Goal: Transaction & Acquisition: Purchase product/service

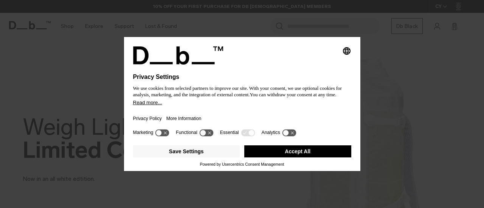
click at [263, 148] on button "Accept All" at bounding box center [297, 152] width 107 height 12
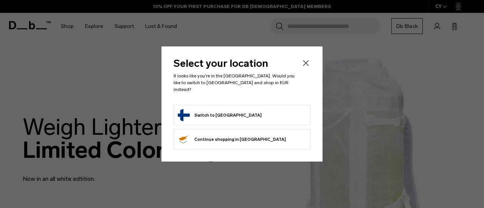
click at [218, 109] on button "Switch to [GEOGRAPHIC_DATA]" at bounding box center [220, 115] width 84 height 12
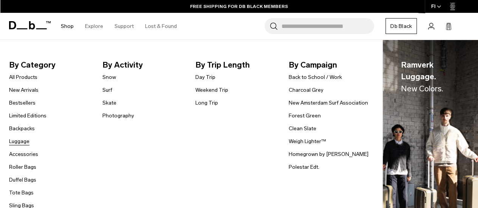
click at [17, 140] on link "Luggage" at bounding box center [19, 142] width 20 height 8
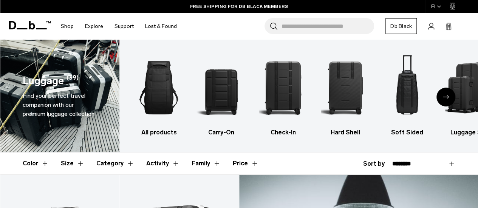
click at [447, 96] on icon "Next slide" at bounding box center [446, 96] width 6 height 3
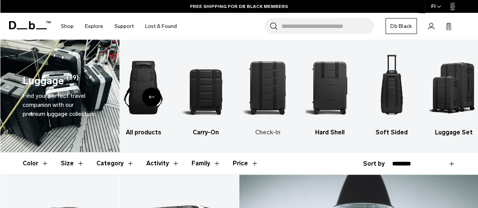
click at [274, 108] on img "3 / 6" at bounding box center [267, 87] width 49 height 73
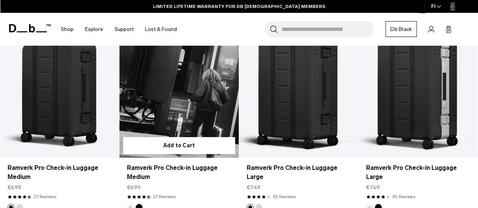
scroll to position [150, 0]
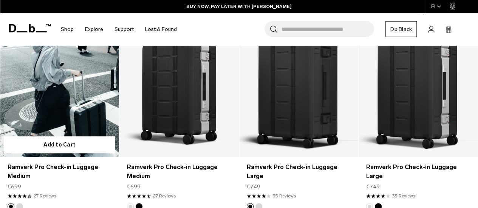
click at [91, 89] on link "Ramverk Pro Check-in Luggage Medium" at bounding box center [59, 91] width 119 height 132
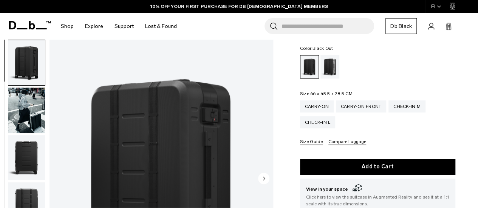
scroll to position [91, 0]
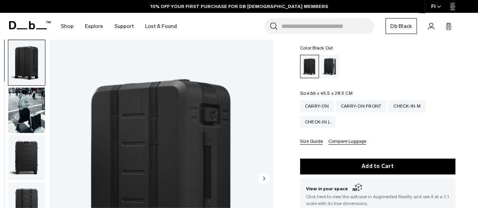
click at [19, 114] on img "button" at bounding box center [26, 110] width 37 height 45
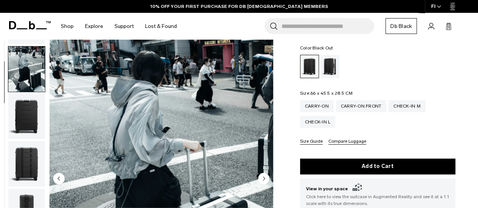
click at [18, 141] on img "button" at bounding box center [26, 163] width 37 height 45
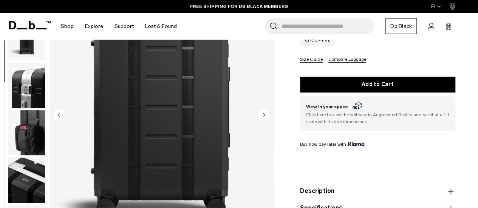
scroll to position [176, 0]
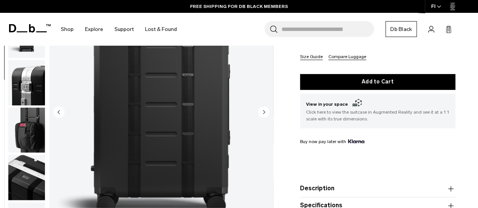
click at [27, 99] on img "button" at bounding box center [26, 82] width 37 height 45
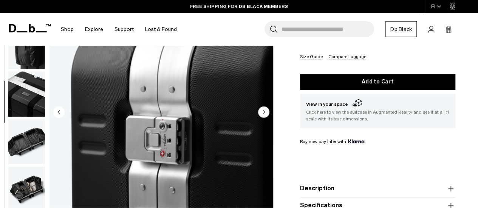
scroll to position [238, 0]
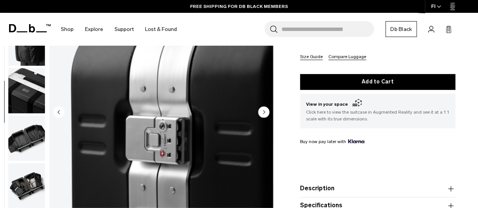
click at [263, 113] on icon "Next slide" at bounding box center [264, 111] width 2 height 3
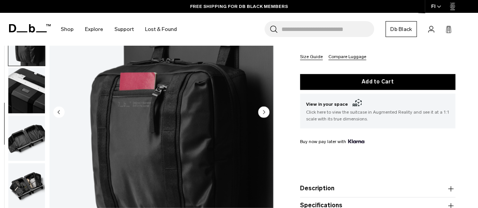
scroll to position [286, 0]
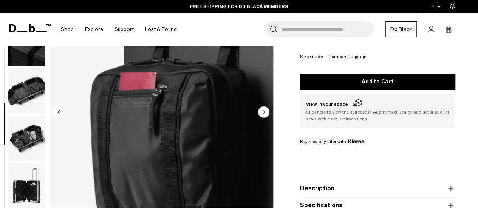
click at [263, 114] on circle "Next slide" at bounding box center [263, 111] width 11 height 11
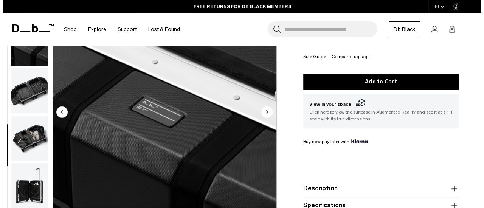
scroll to position [290, 0]
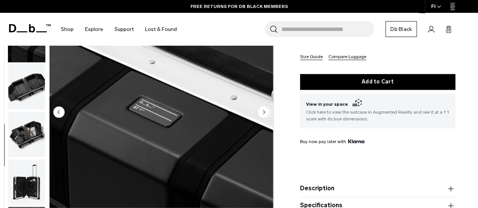
click at [263, 114] on circle "Next slide" at bounding box center [263, 111] width 11 height 11
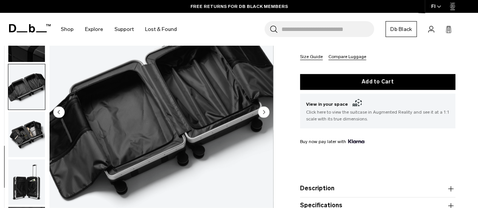
click at [263, 114] on circle "Next slide" at bounding box center [263, 111] width 11 height 11
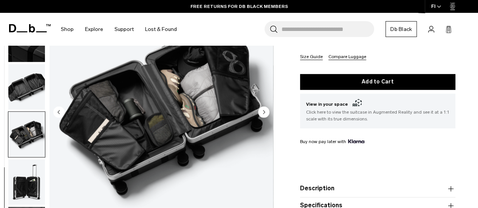
click at [263, 114] on circle "Next slide" at bounding box center [263, 111] width 11 height 11
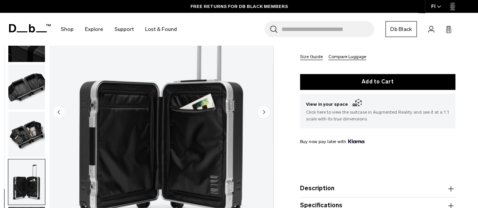
click at [263, 114] on circle "Next slide" at bounding box center [263, 111] width 11 height 11
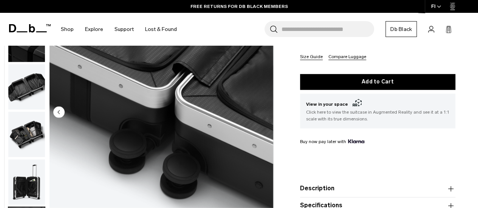
click at [263, 114] on img "12 / 12" at bounding box center [162, 112] width 224 height 279
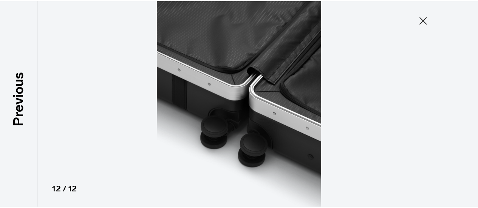
scroll to position [287, 0]
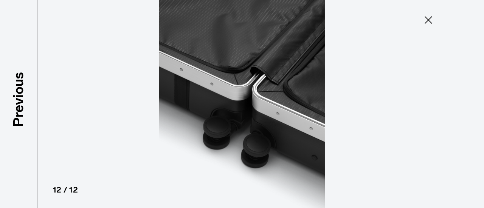
click at [430, 18] on icon at bounding box center [429, 20] width 8 height 8
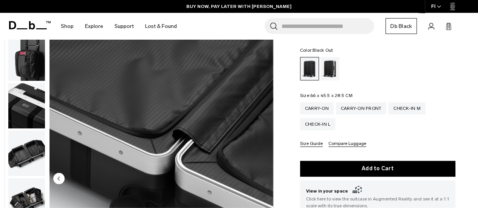
scroll to position [0, 0]
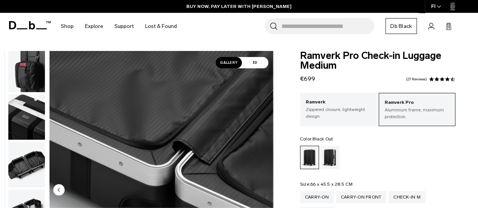
click at [247, 63] on span "3D" at bounding box center [255, 62] width 26 height 11
